Goal: Book appointment/travel/reservation

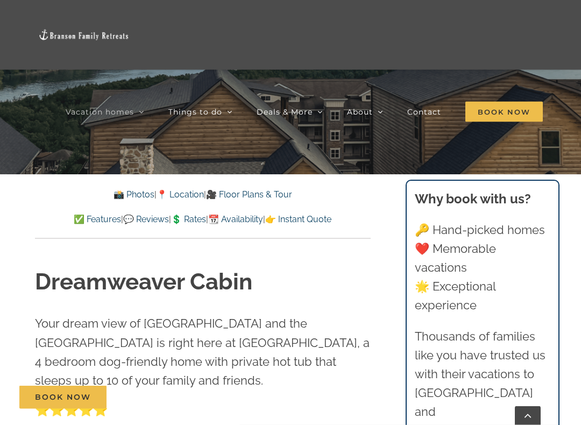
scroll to position [289, 0]
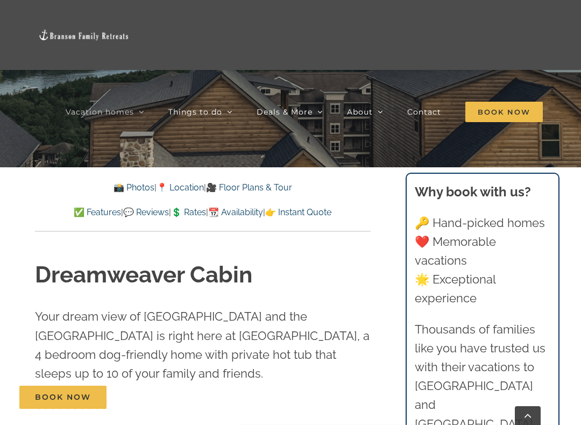
click at [74, 207] on link "✅ Features" at bounding box center [97, 212] width 47 height 10
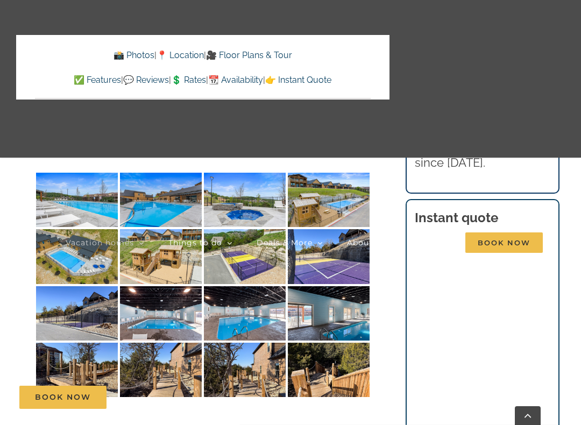
scroll to position [1846, 0]
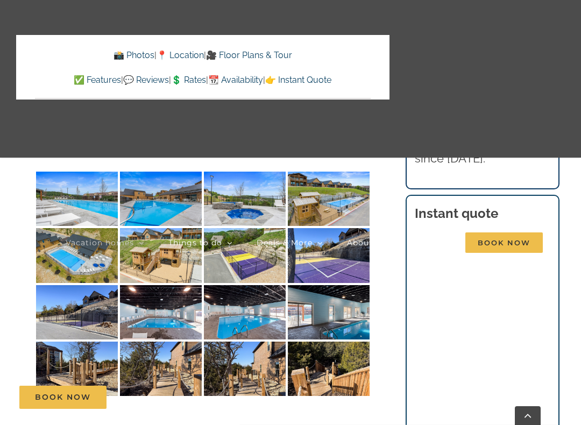
click at [66, 208] on link "Vacation homes" at bounding box center [105, 242] width 78 height 157
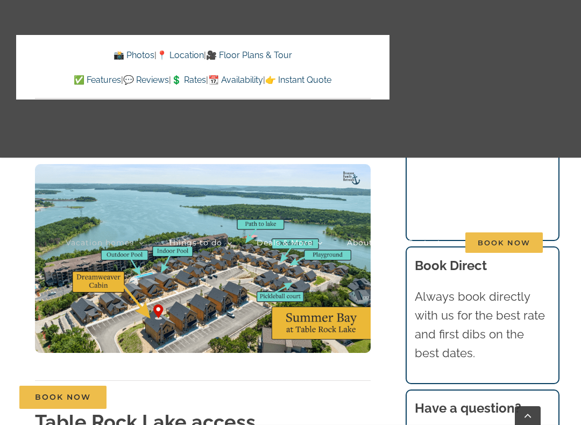
scroll to position [2427, 0]
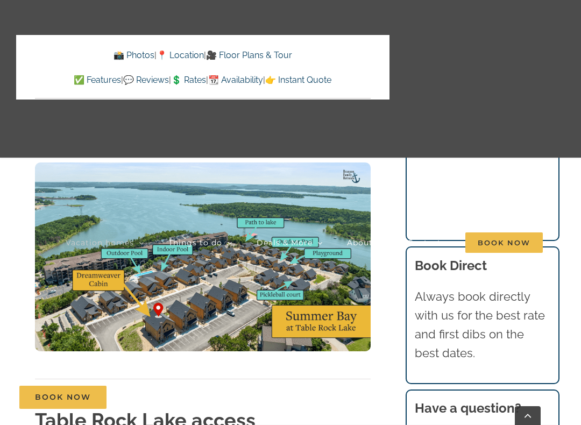
click at [35, 303] on div "Vacation homes 2 to 3 Bedrooms Mini Camp | 2 Bedrooms Mini Pearl | 2 Bedrooms M…" at bounding box center [290, 160] width 548 height 321
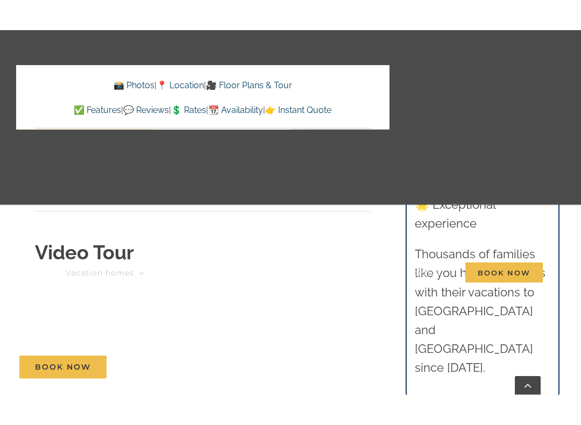
scroll to position [3340, 0]
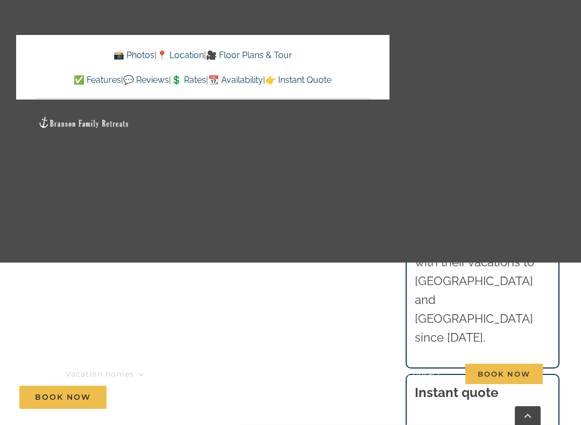
click at [194, 234] on div "Vacation homes 2 to 3 Bedrooms Mini Camp | 2 Bedrooms Mini Pearl | 2 Bedrooms M…" at bounding box center [290, 248] width 548 height 496
click at [198, 297] on link "Things to do" at bounding box center [200, 374] width 64 height 245
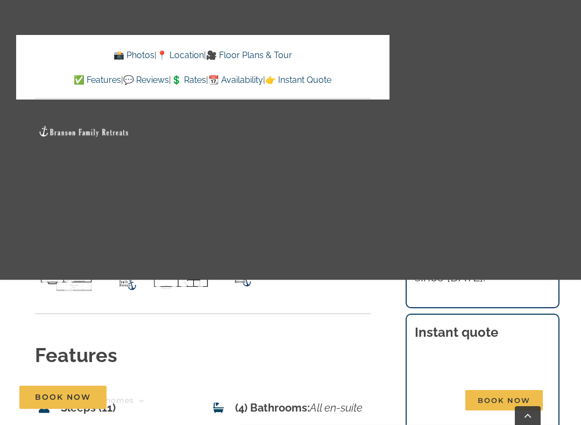
scroll to position [3679, 0]
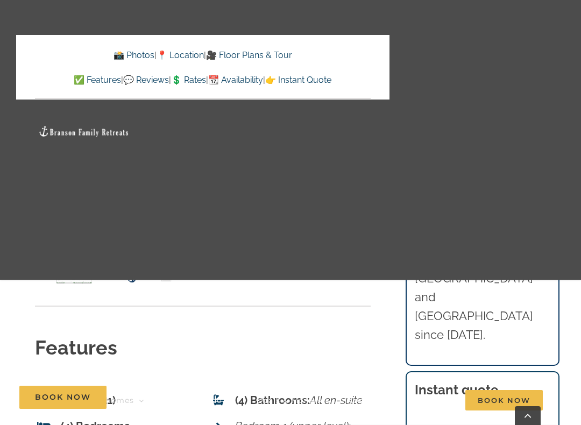
click at [267, 51] on link "🎥 Floor Plans & Tour" at bounding box center [249, 55] width 86 height 10
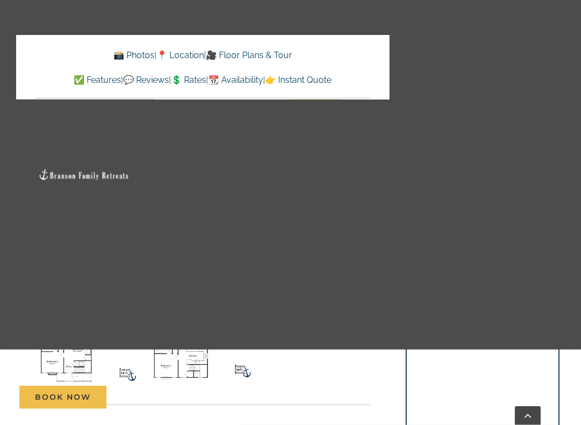
scroll to position [3583, 0]
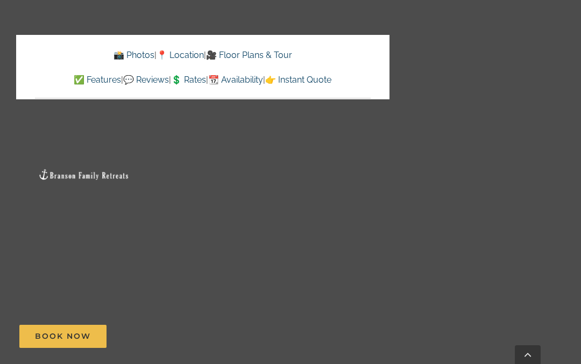
scroll to position [3859, 0]
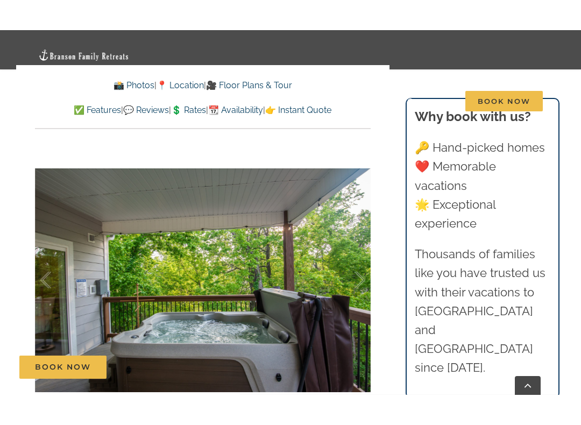
scroll to position [806, 0]
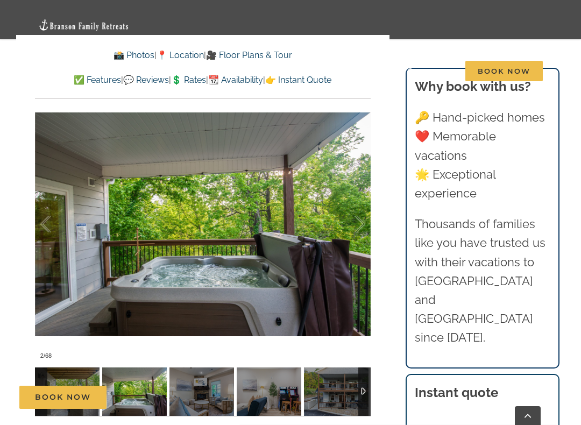
click at [336, 240] on div at bounding box center [348, 224] width 33 height 67
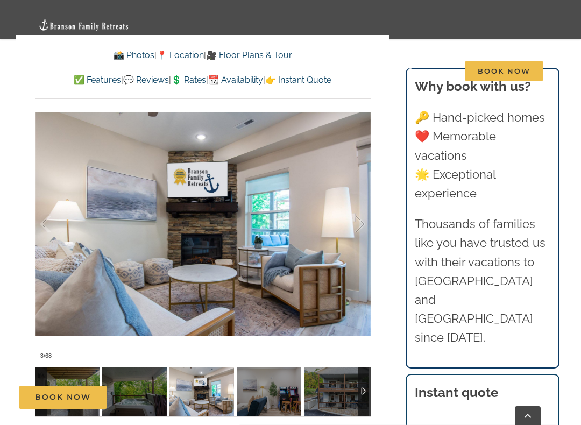
click at [334, 241] on div at bounding box center [348, 224] width 33 height 67
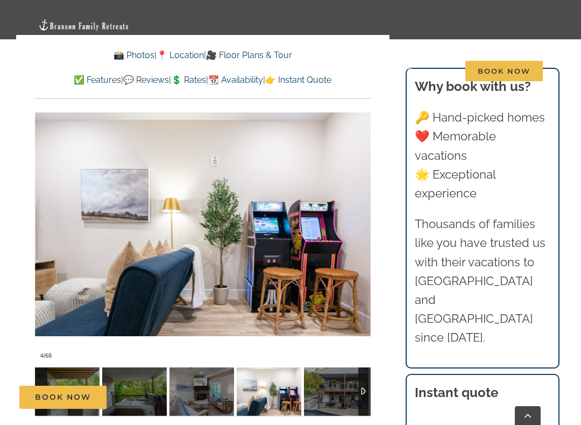
click at [342, 239] on div at bounding box center [348, 224] width 33 height 67
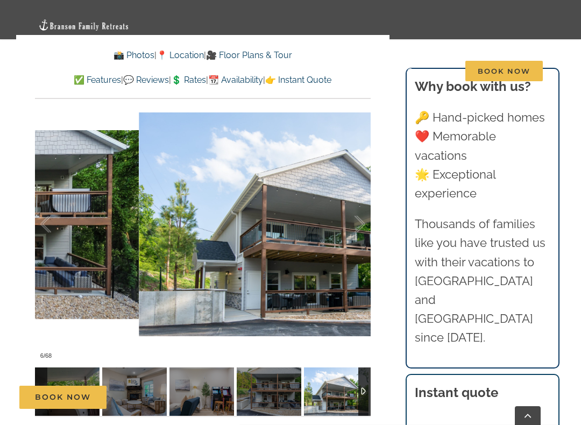
click at [344, 227] on div at bounding box center [348, 224] width 33 height 67
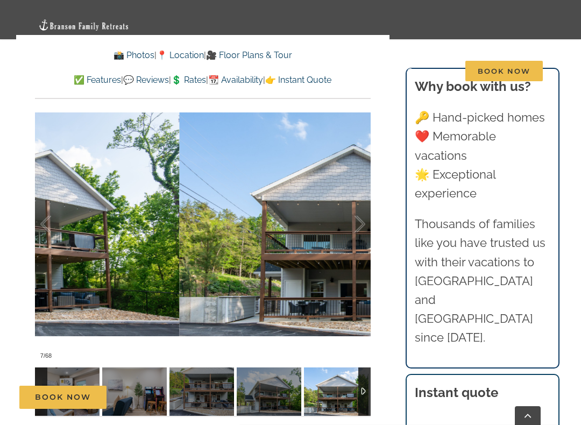
click at [341, 232] on div at bounding box center [348, 224] width 33 height 67
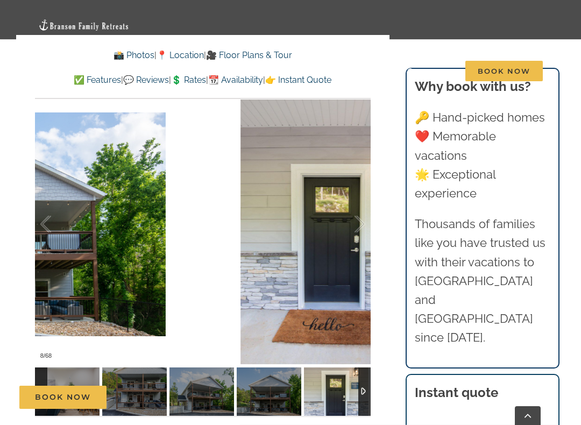
click at [344, 235] on div at bounding box center [348, 224] width 33 height 67
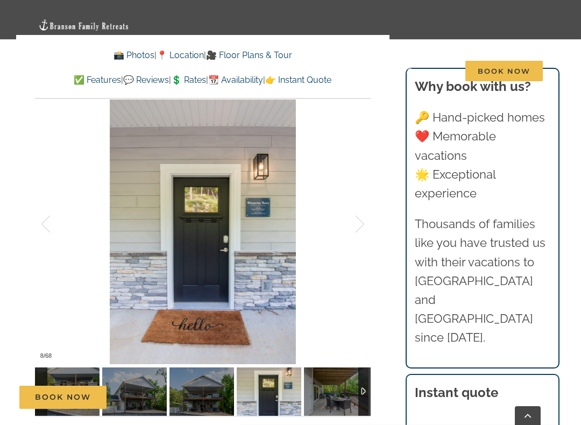
click at [339, 239] on div at bounding box center [348, 224] width 33 height 67
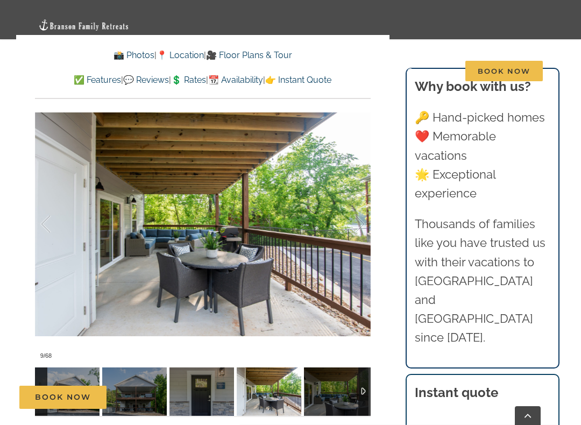
click at [352, 232] on div at bounding box center [348, 224] width 33 height 67
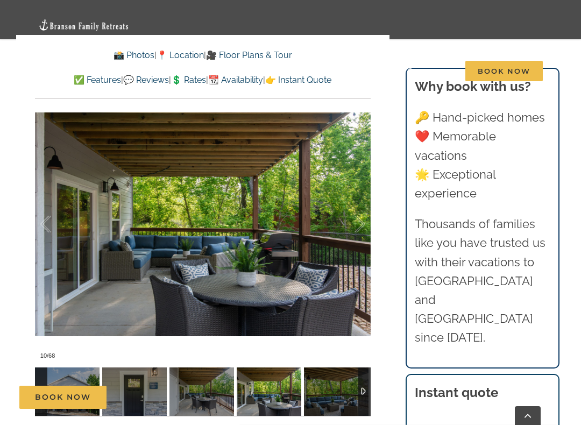
click at [350, 230] on div at bounding box center [348, 224] width 33 height 67
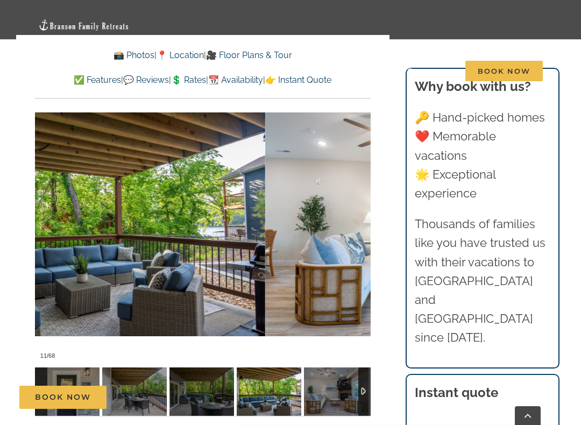
click at [346, 227] on div at bounding box center [348, 224] width 33 height 67
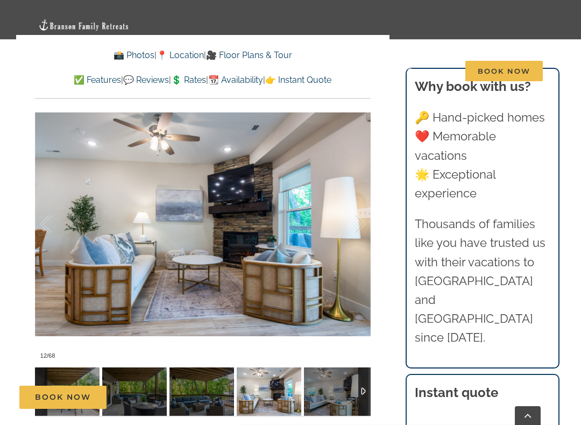
click at [346, 226] on div at bounding box center [348, 224] width 33 height 67
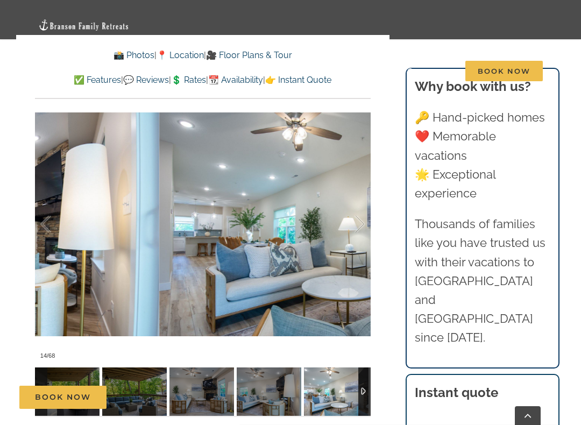
click at [345, 227] on div at bounding box center [348, 224] width 33 height 67
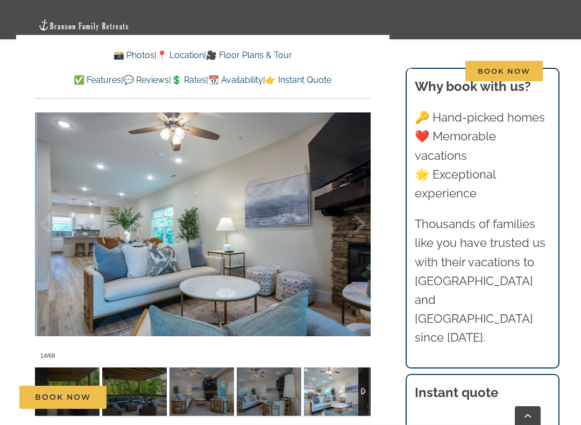
click at [340, 227] on div at bounding box center [348, 224] width 33 height 67
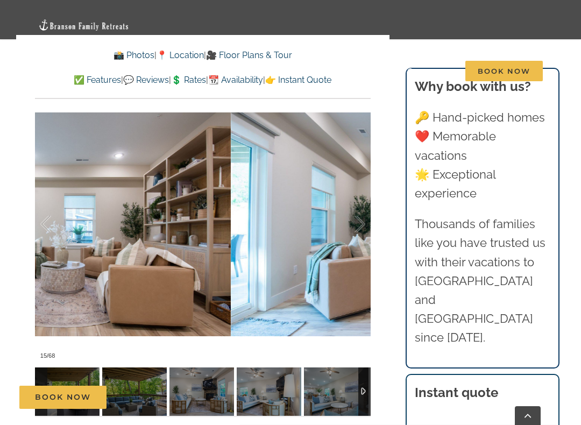
click at [337, 230] on div at bounding box center [348, 224] width 33 height 67
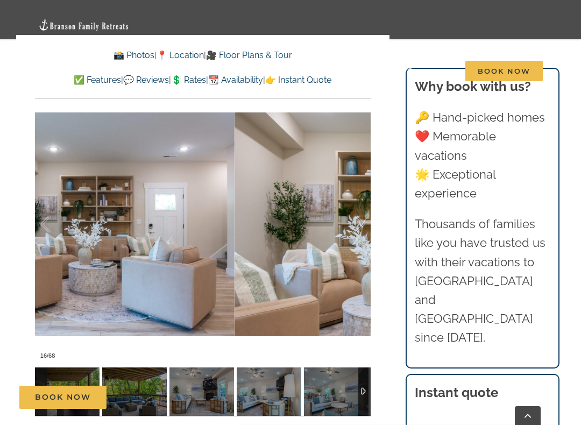
click at [343, 228] on div at bounding box center [348, 224] width 33 height 67
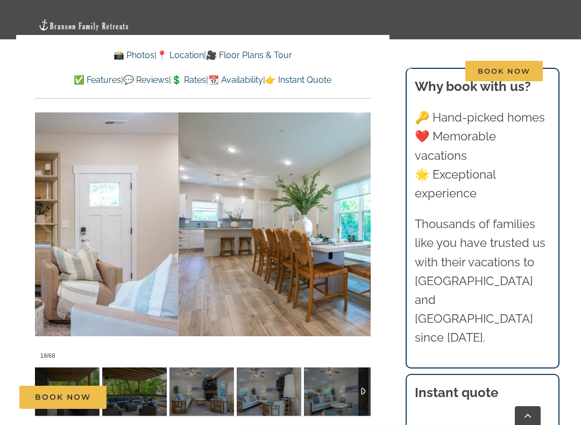
click at [342, 225] on div at bounding box center [348, 224] width 33 height 67
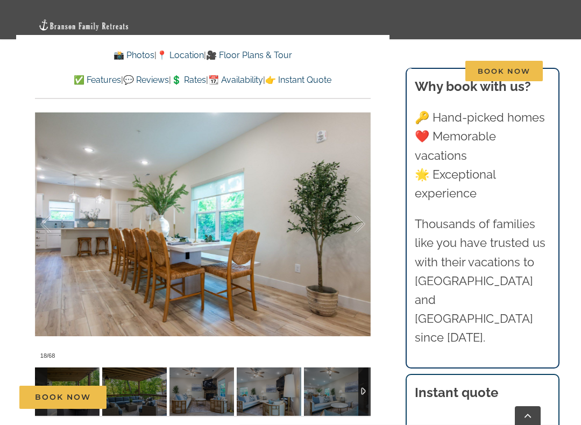
click at [342, 226] on div at bounding box center [348, 224] width 33 height 67
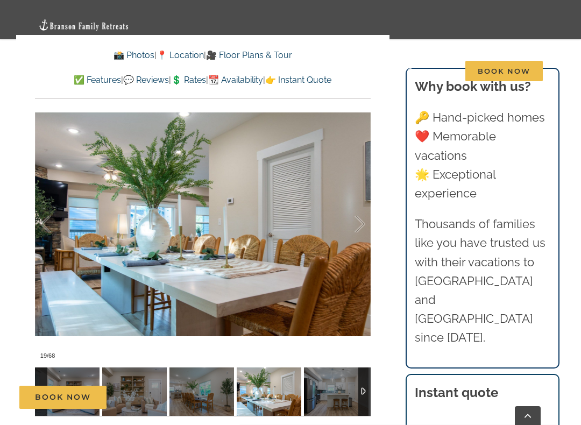
click at [342, 224] on div at bounding box center [348, 224] width 33 height 67
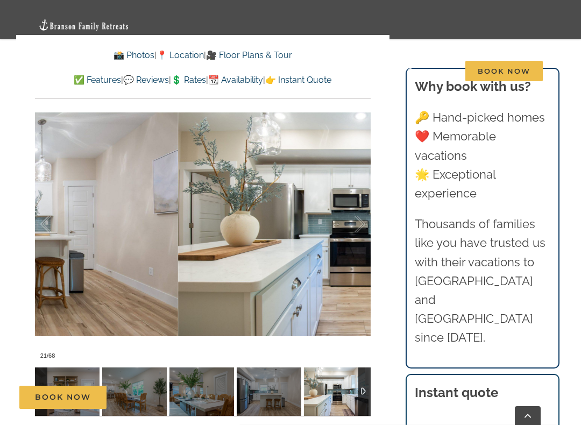
click at [341, 223] on div at bounding box center [348, 224] width 33 height 67
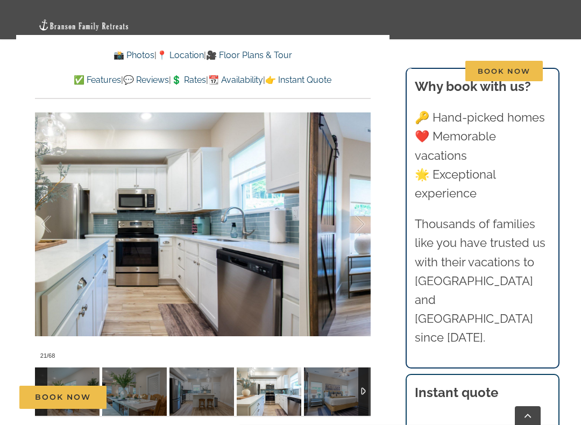
click at [339, 228] on div at bounding box center [348, 224] width 33 height 67
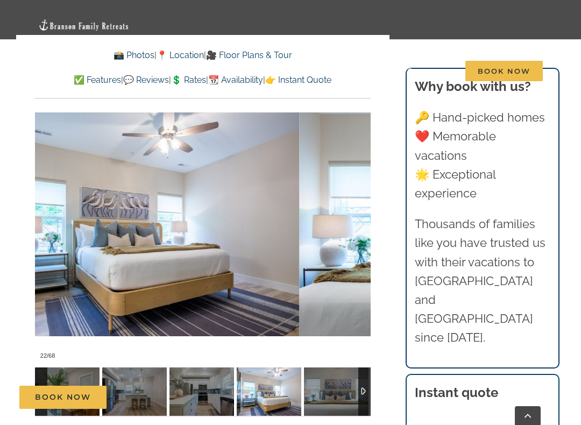
click at [345, 227] on div at bounding box center [348, 224] width 33 height 67
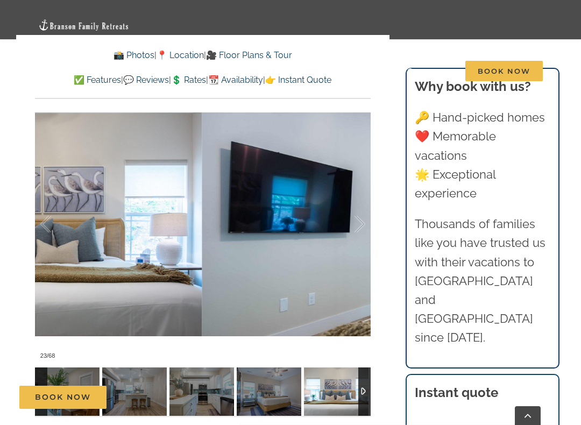
click at [346, 226] on div at bounding box center [348, 224] width 33 height 67
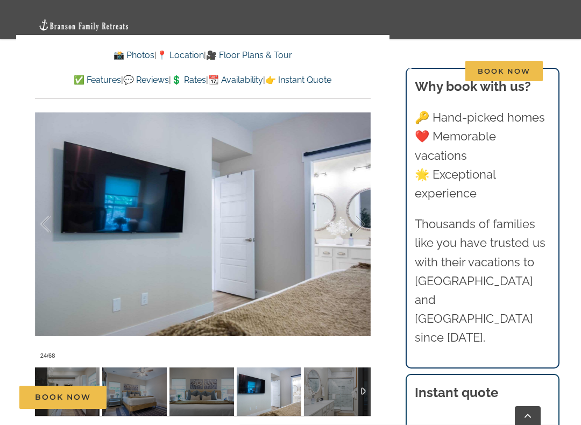
click at [60, 237] on div at bounding box center [56, 224] width 33 height 67
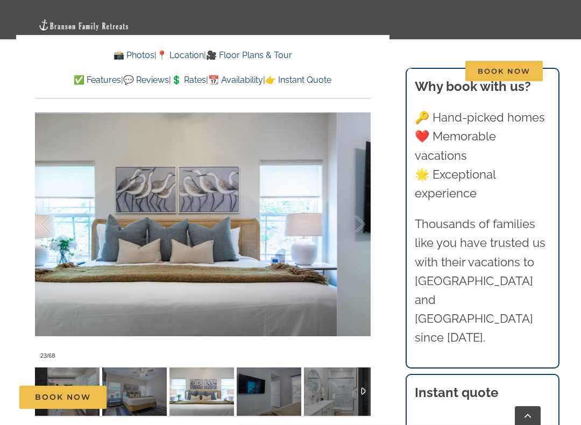
click at [340, 233] on div at bounding box center [348, 224] width 33 height 67
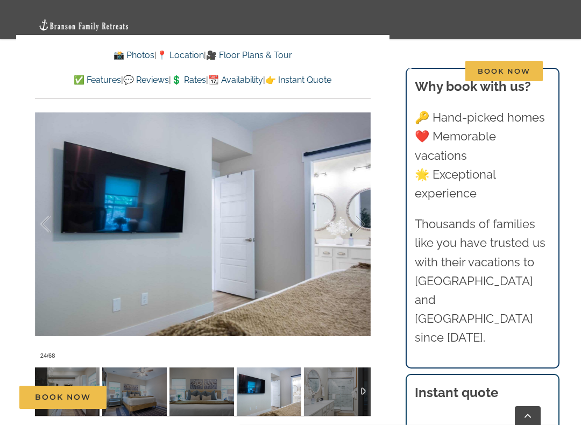
click at [348, 230] on div at bounding box center [348, 224] width 33 height 67
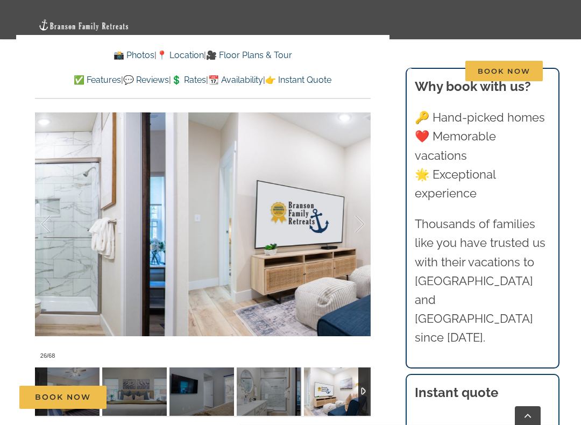
click at [340, 234] on div at bounding box center [348, 224] width 33 height 67
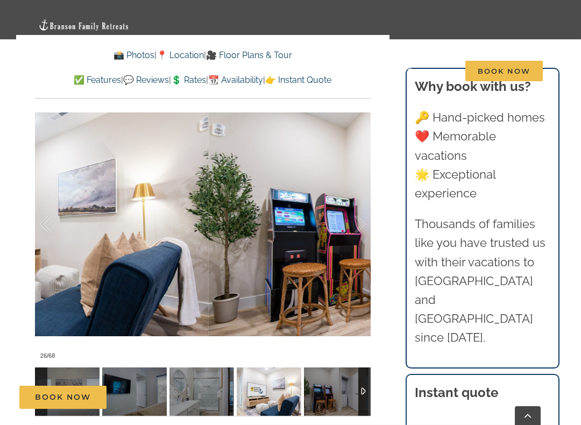
click at [345, 230] on div at bounding box center [348, 224] width 33 height 67
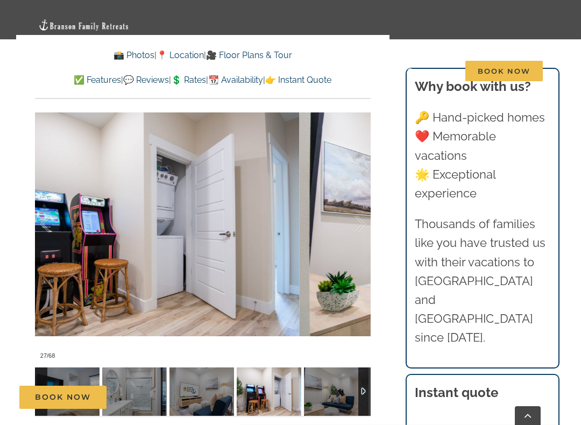
click at [345, 227] on div at bounding box center [348, 224] width 33 height 67
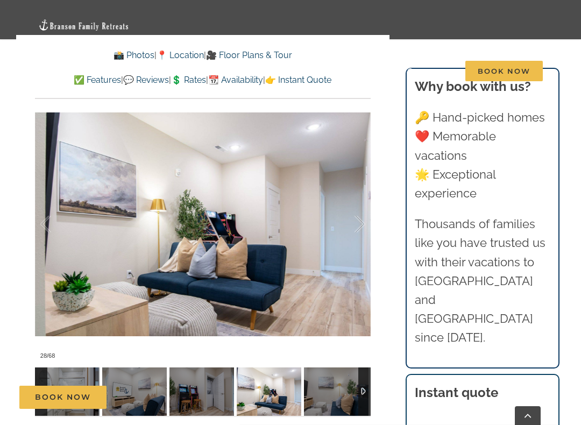
click at [341, 231] on div at bounding box center [348, 224] width 33 height 67
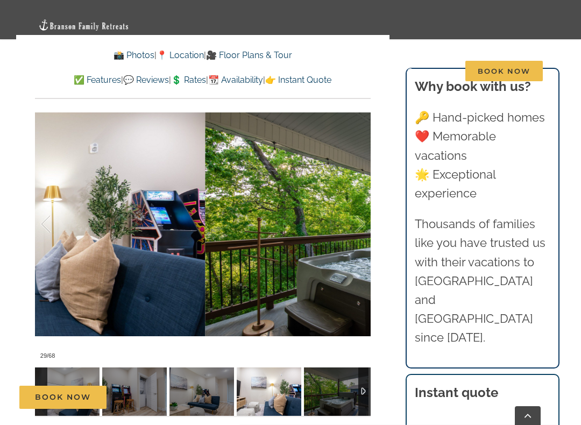
click at [343, 230] on div at bounding box center [348, 224] width 33 height 67
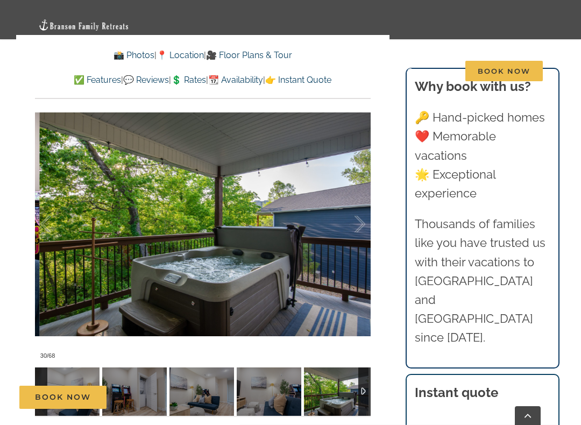
click at [344, 230] on div at bounding box center [348, 224] width 33 height 67
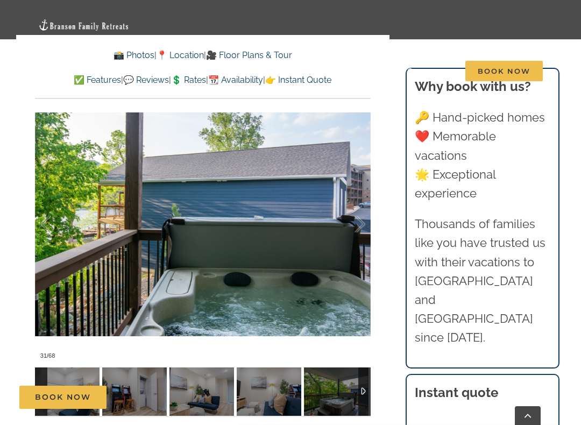
click at [344, 233] on div at bounding box center [348, 224] width 33 height 67
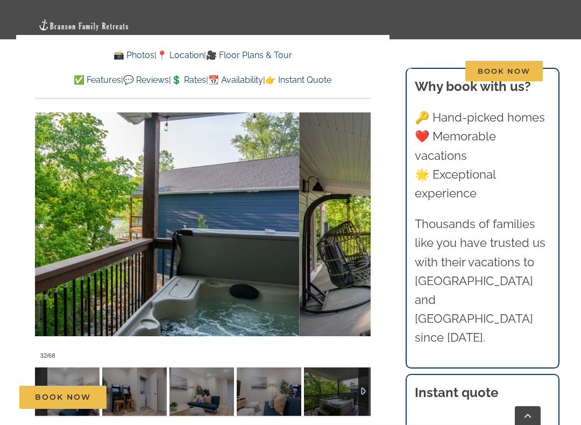
click at [339, 235] on div at bounding box center [348, 224] width 33 height 67
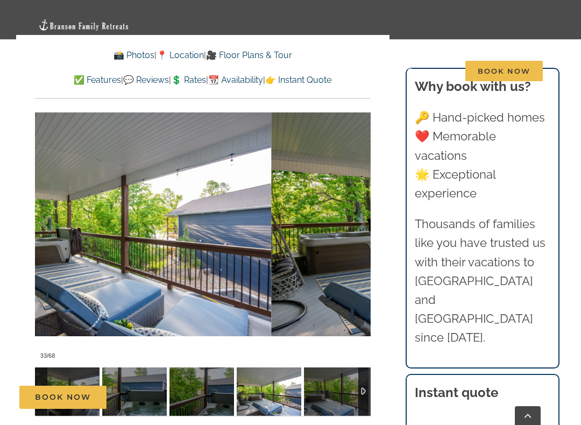
click at [339, 235] on div at bounding box center [348, 224] width 33 height 67
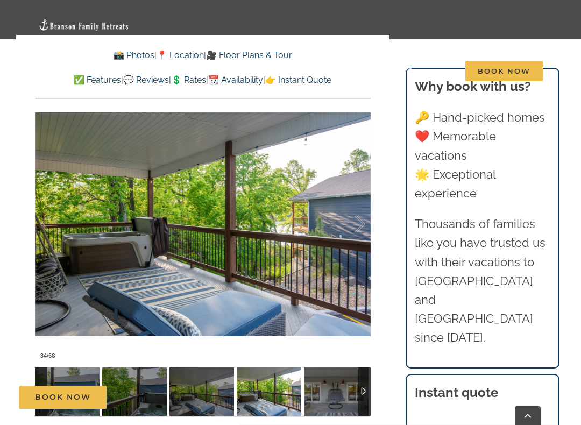
click at [339, 234] on div at bounding box center [348, 224] width 33 height 67
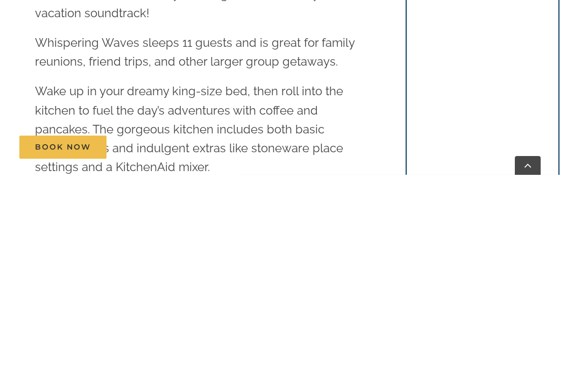
scroll to position [1295, 0]
